Goal: Transaction & Acquisition: Purchase product/service

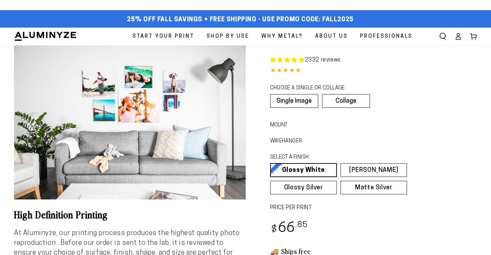
select select "**********"
click at [458, 36] on ellipse at bounding box center [458, 35] width 3 height 3
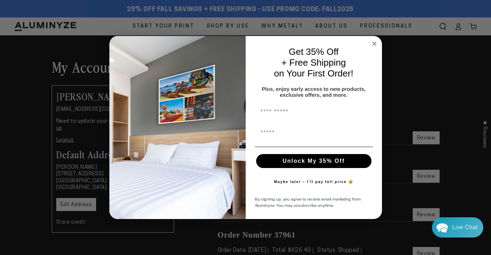
click at [374, 40] on circle "Close dialog" at bounding box center [374, 44] width 8 height 8
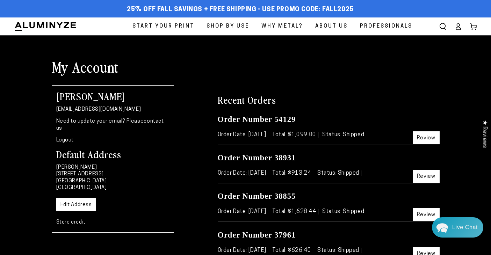
click at [425, 135] on link "Review" at bounding box center [426, 137] width 27 height 13
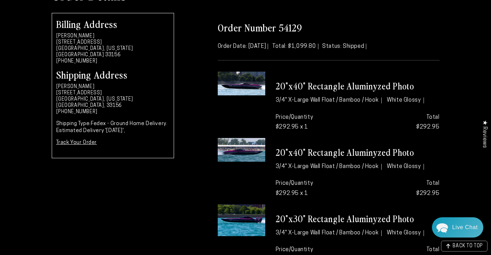
scroll to position [79, 0]
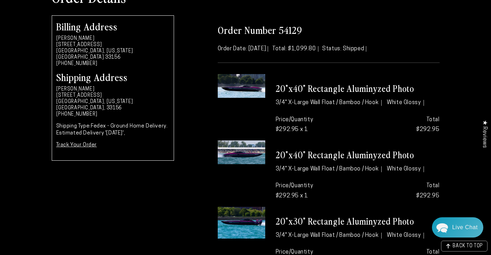
click at [302, 91] on h3 "20"x40" Rectangle Aluminyzed Photo" at bounding box center [358, 89] width 164 height 12
click at [302, 90] on h3 "20"x40" Rectangle Aluminyzed Photo" at bounding box center [358, 89] width 164 height 12
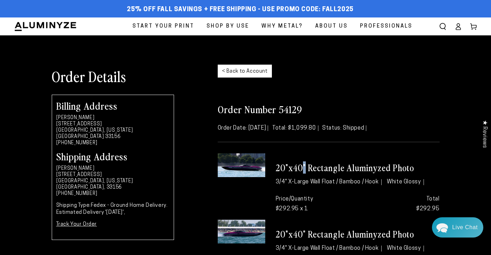
scroll to position [0, 0]
click at [173, 24] on span "Start Your Print" at bounding box center [163, 26] width 62 height 9
click at [147, 24] on span "Start Your Print" at bounding box center [163, 26] width 62 height 9
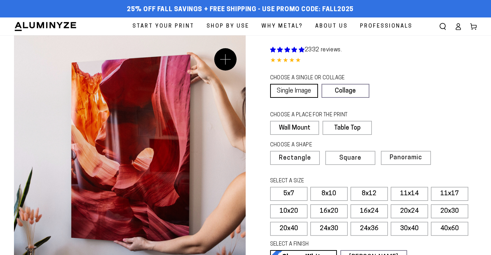
select select "**********"
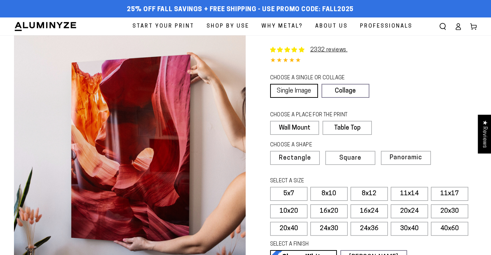
click at [298, 89] on link "Single Image" at bounding box center [294, 91] width 48 height 14
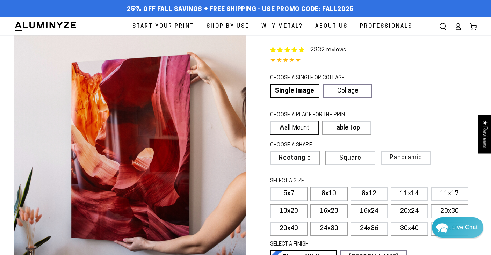
click at [299, 129] on label "Wall Mount" at bounding box center [294, 128] width 49 height 14
click at [298, 159] on span "Rectangle" at bounding box center [294, 158] width 31 height 6
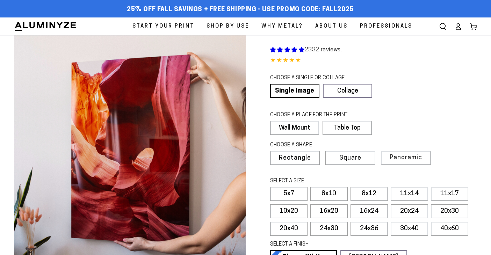
select select "**********"
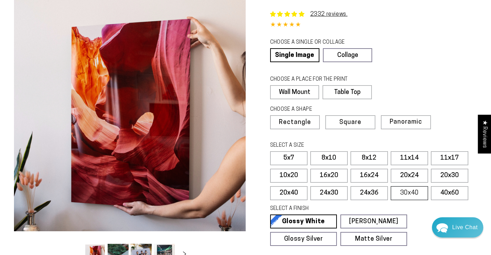
click at [406, 191] on label "30x40" at bounding box center [409, 193] width 37 height 14
click at [292, 194] on label "20x40" at bounding box center [288, 193] width 37 height 14
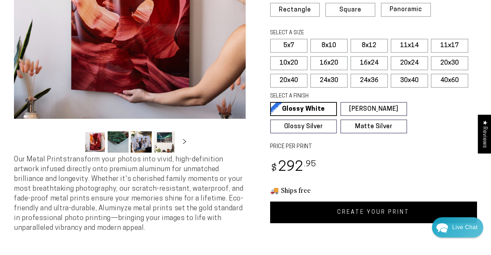
scroll to position [149, 0]
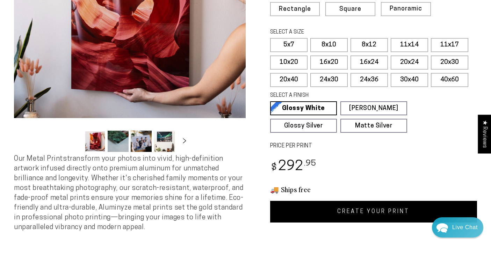
click at [339, 211] on link "CREATE YOUR PRINT" at bounding box center [373, 212] width 207 height 22
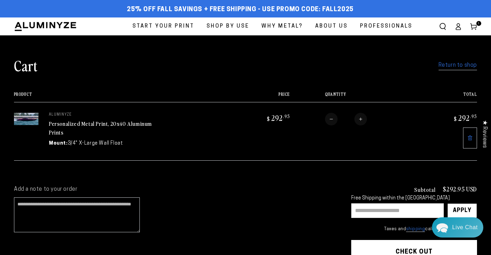
scroll to position [0, 0]
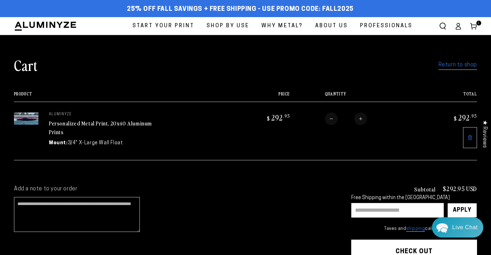
click at [461, 65] on link "Return to shop" at bounding box center [458, 65] width 38 height 10
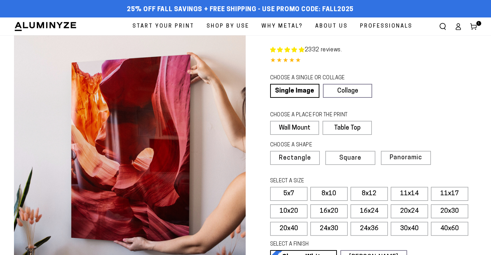
select select "**********"
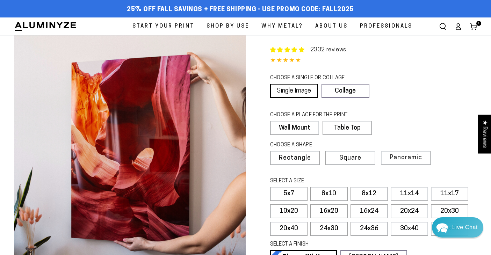
click at [291, 88] on link "Single Image" at bounding box center [294, 91] width 48 height 14
click at [294, 127] on label "Wall Mount" at bounding box center [294, 128] width 49 height 14
click at [288, 230] on label "20x40" at bounding box center [288, 229] width 37 height 14
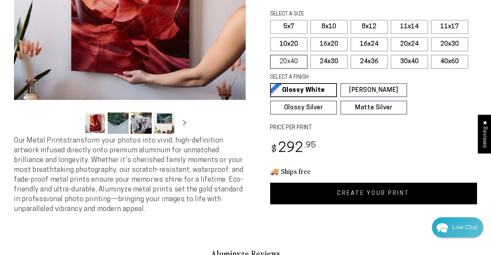
scroll to position [183, 0]
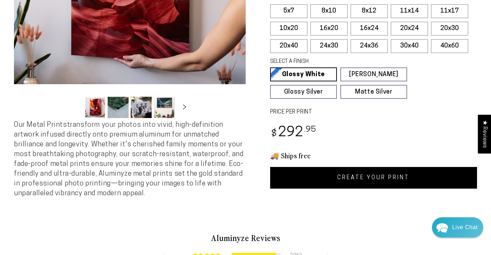
click at [385, 176] on link "CREATE YOUR PRINT" at bounding box center [373, 178] width 207 height 22
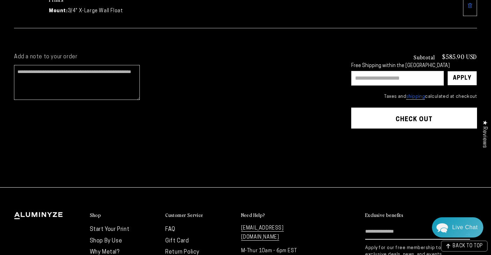
scroll to position [209, 0]
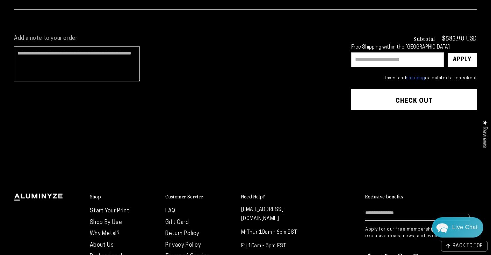
click at [404, 99] on button "Check out" at bounding box center [414, 99] width 126 height 21
